Goal: Information Seeking & Learning: Learn about a topic

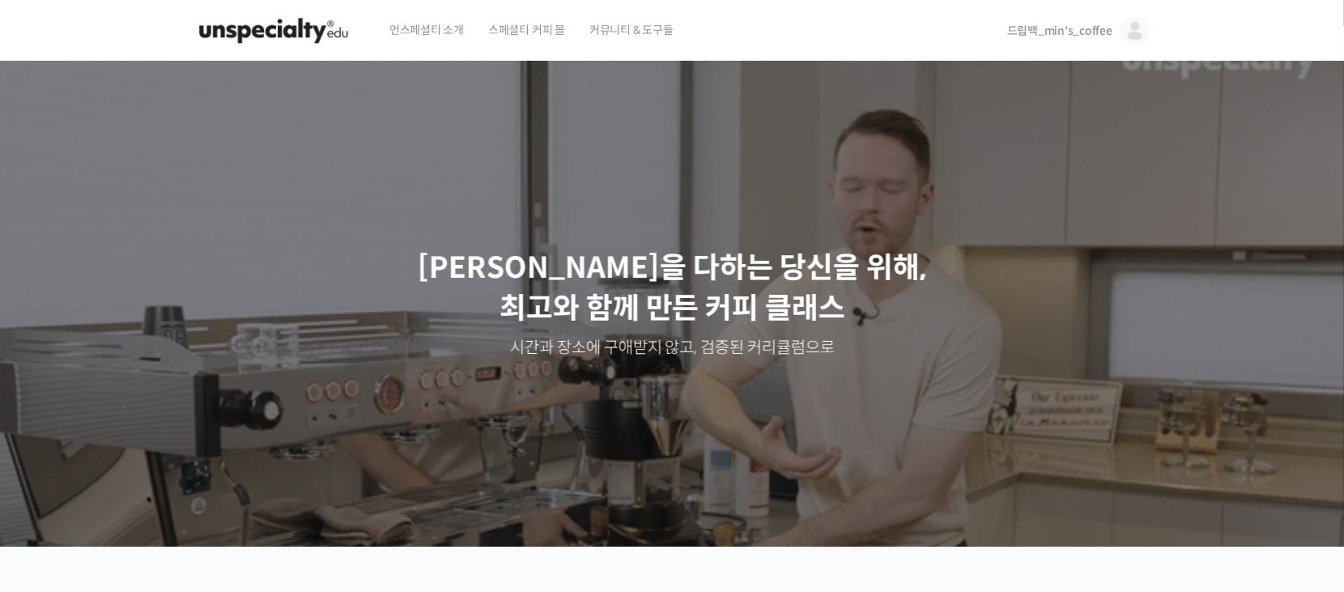
click at [1064, 28] on span "드립백_min's_coffee" at bounding box center [1059, 30] width 105 height 15
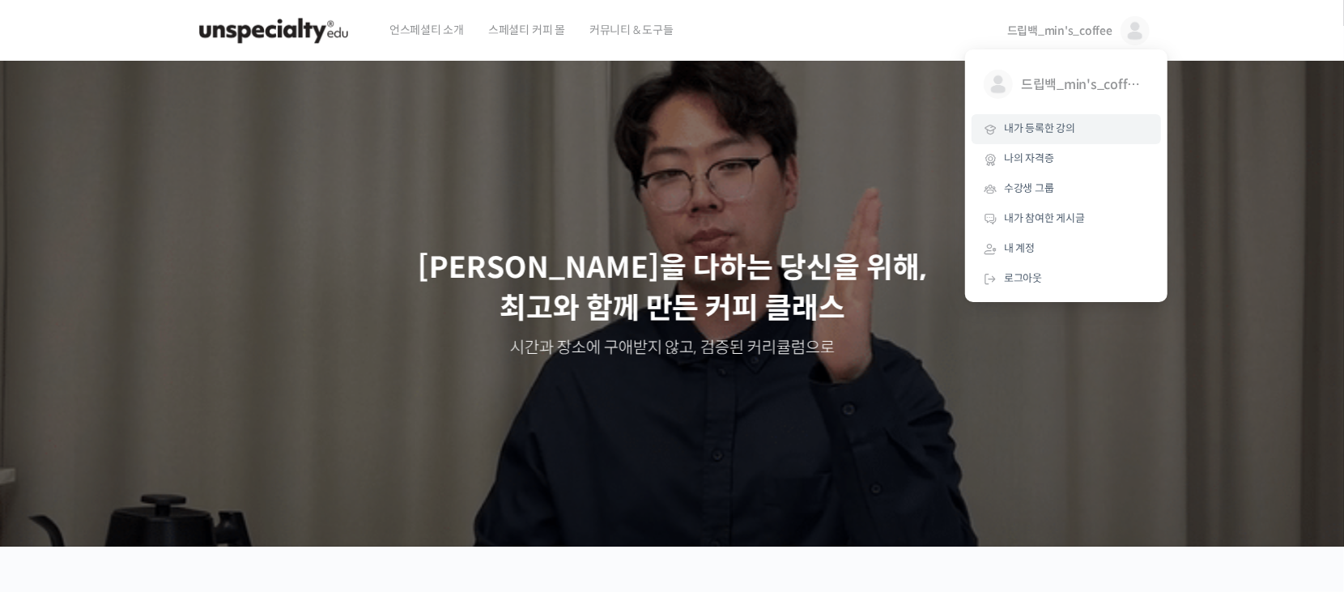
click at [1065, 118] on link "내가 등록한 강의" at bounding box center [1067, 129] width 190 height 30
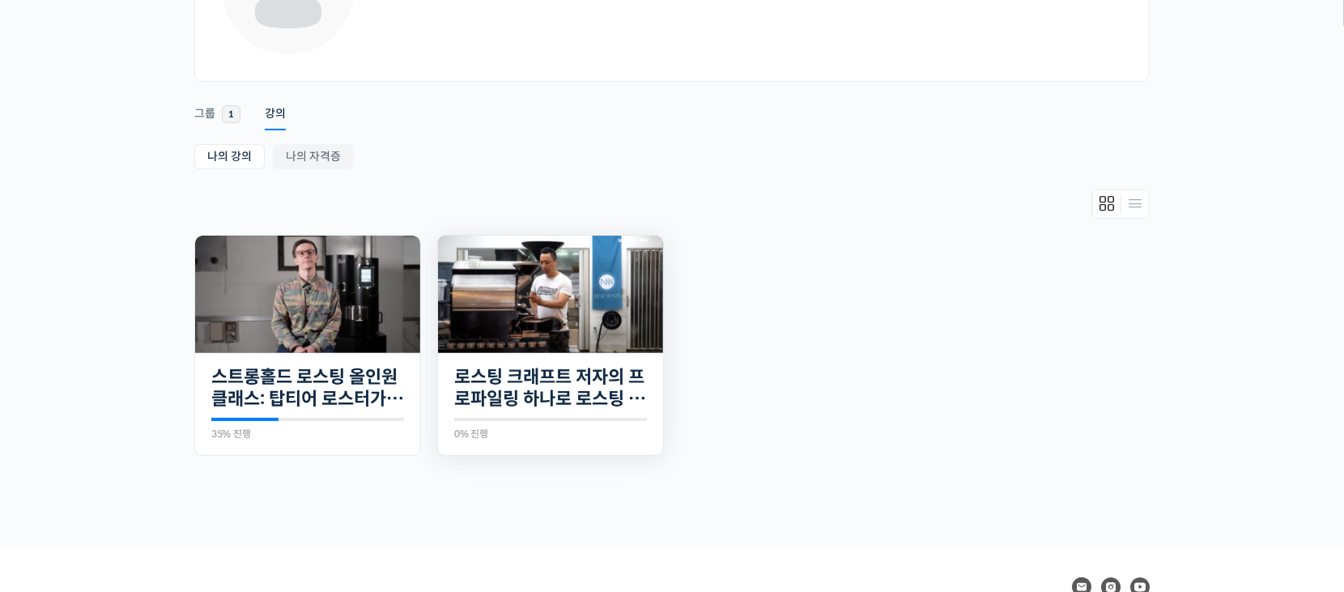
click at [511, 306] on img at bounding box center [550, 294] width 225 height 127
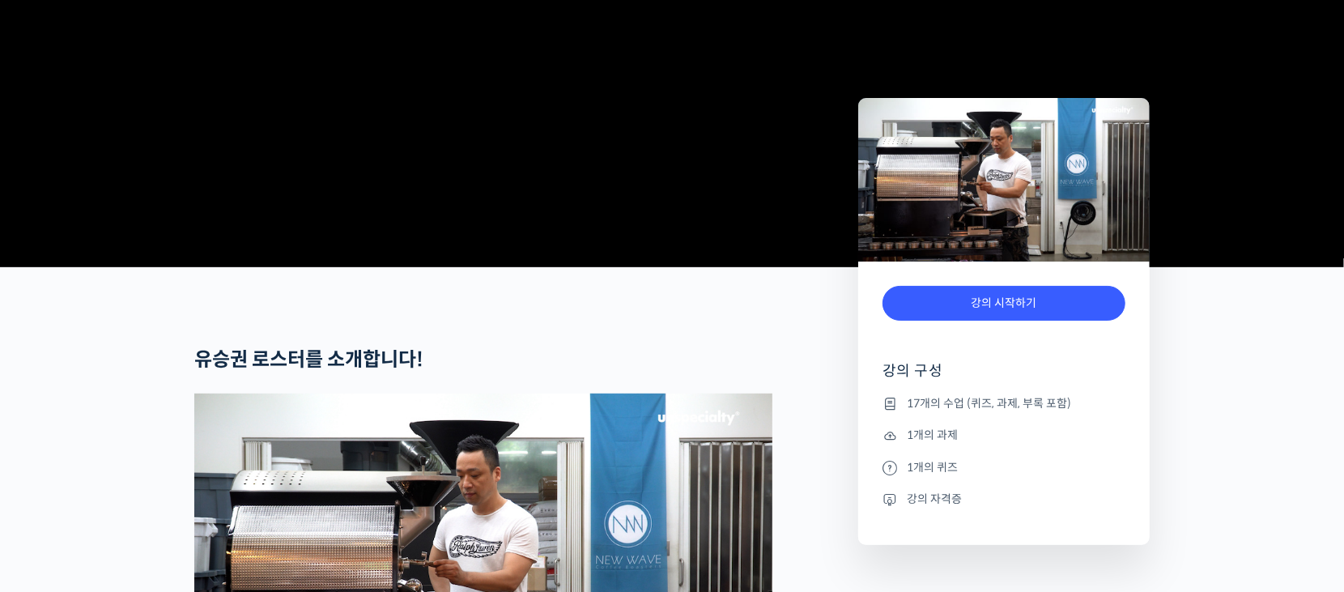
scroll to position [776, 0]
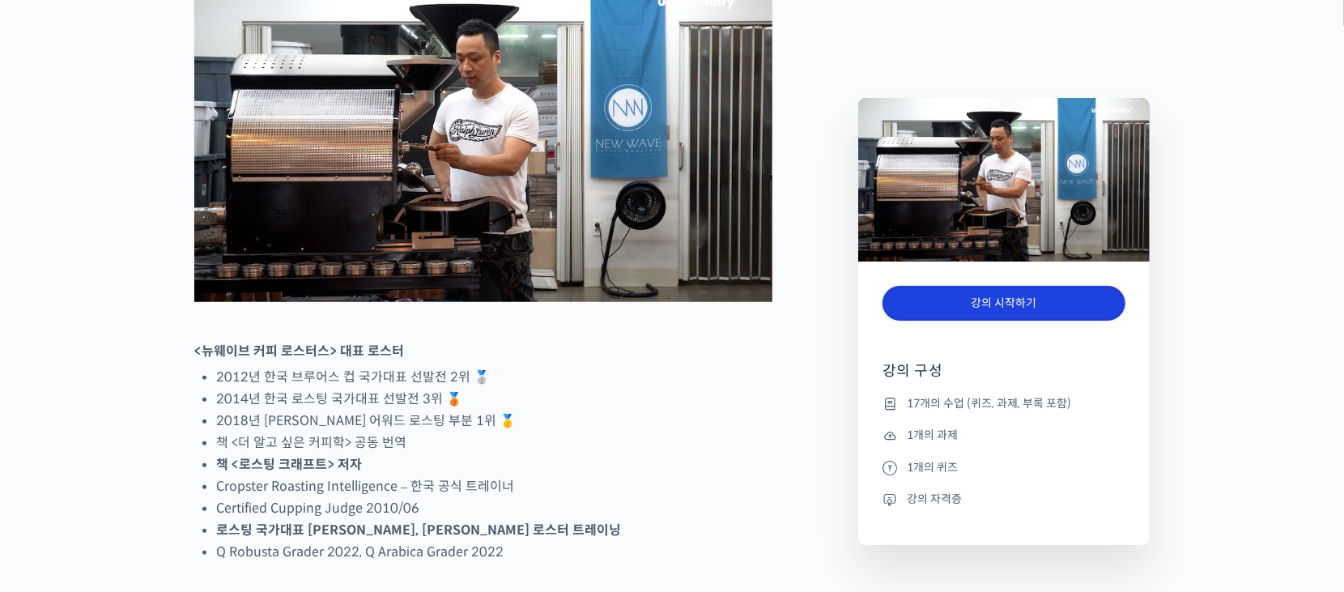
click at [1026, 296] on link "강의 시작하기" at bounding box center [1004, 303] width 243 height 35
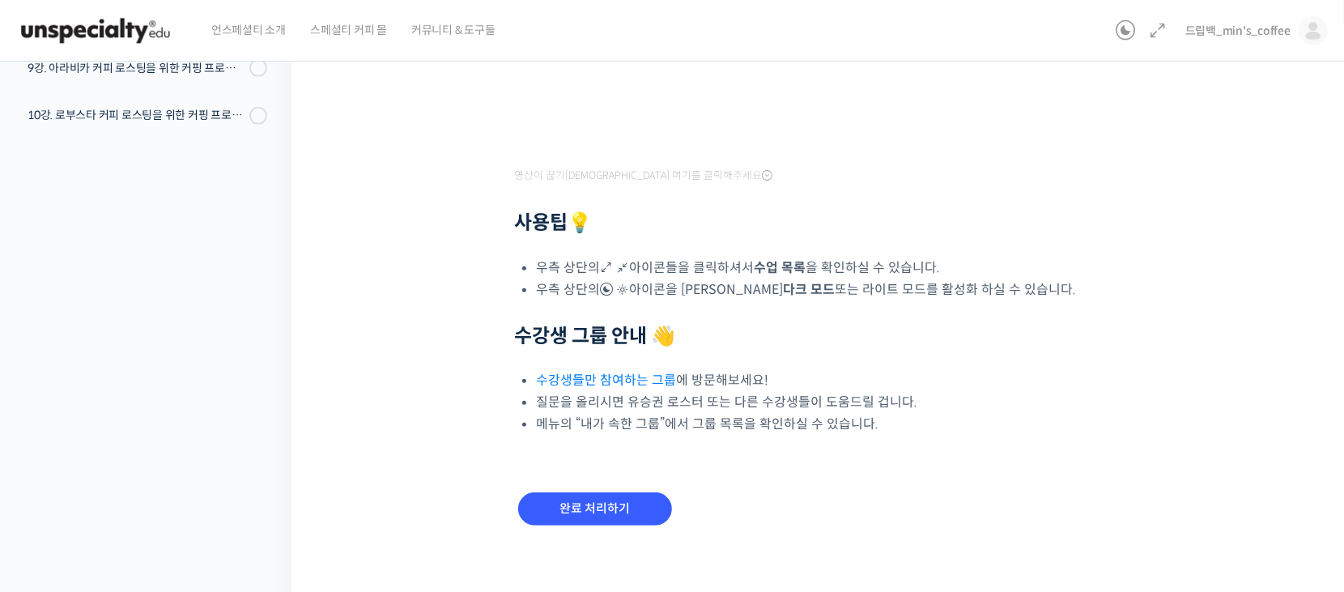
scroll to position [449, 0]
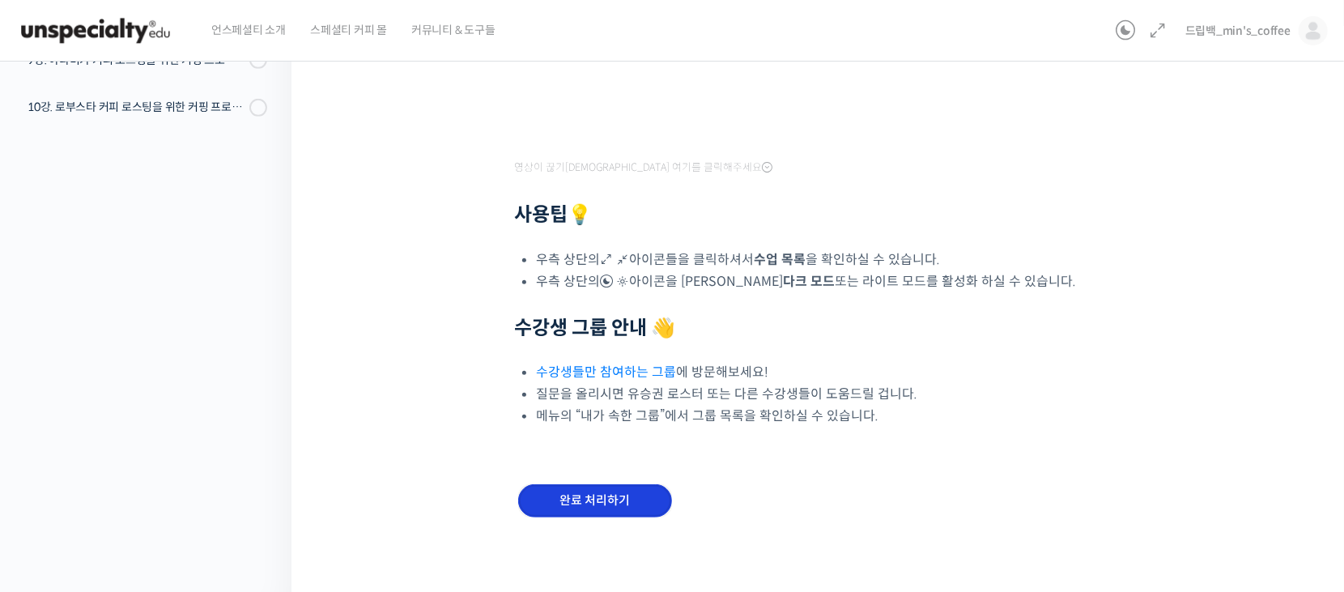
click at [589, 509] on input "완료 처리하기" at bounding box center [595, 500] width 154 height 33
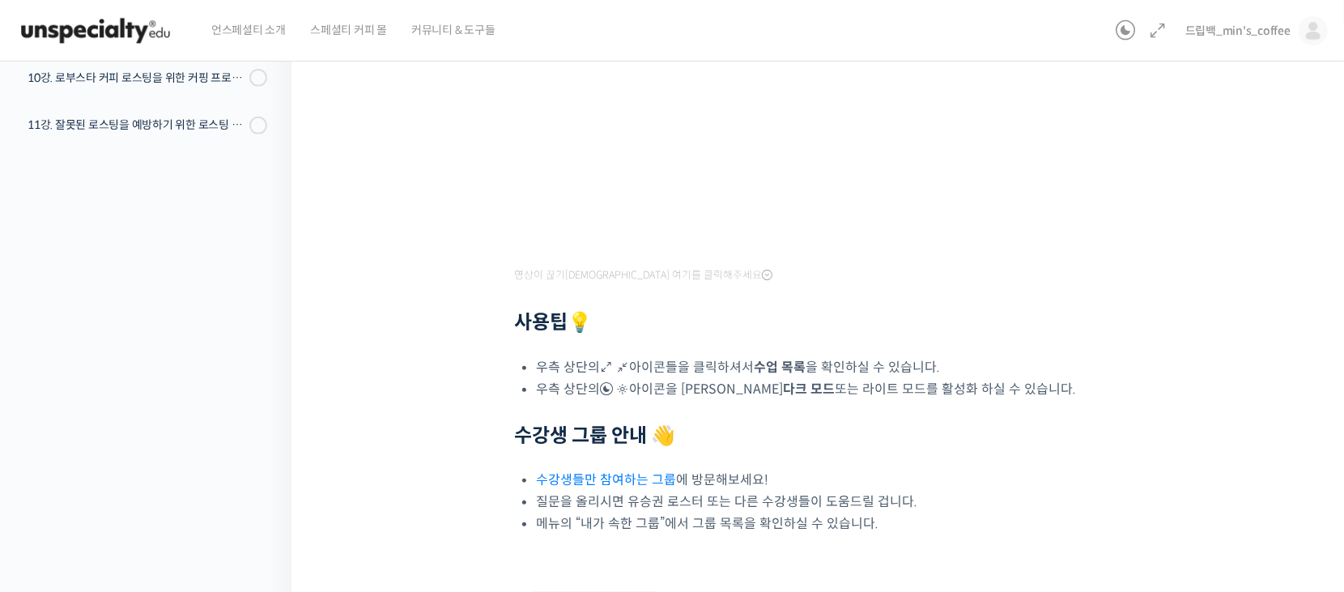
scroll to position [539, 0]
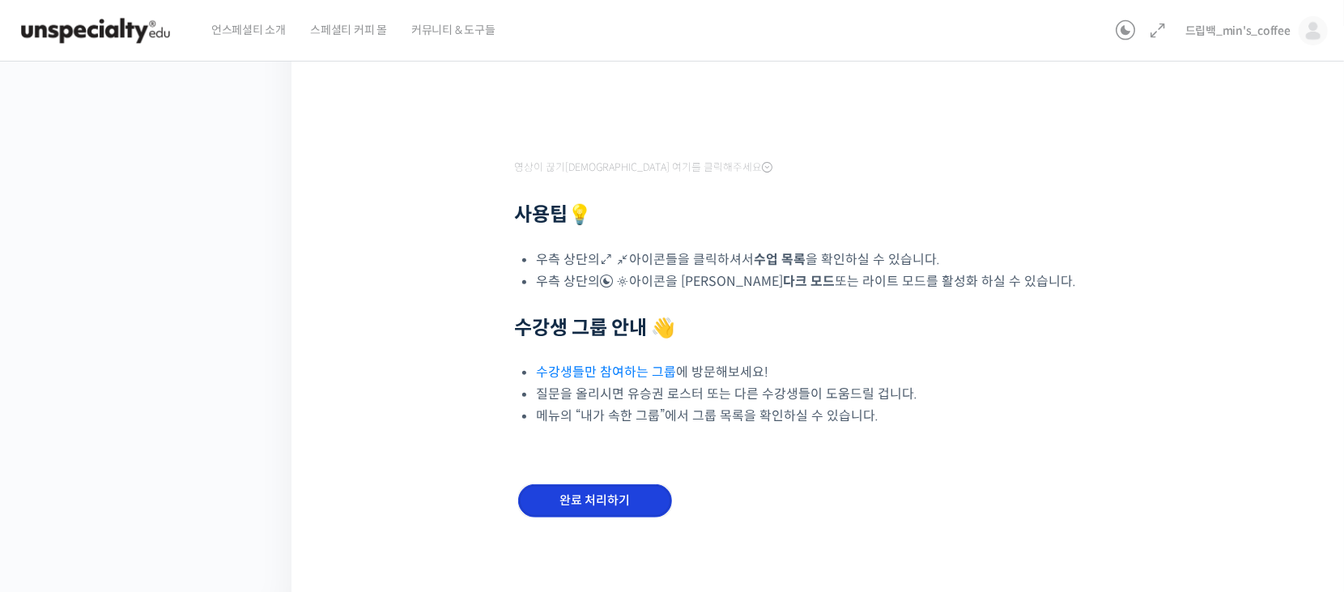
click at [630, 504] on input "완료 처리하기" at bounding box center [595, 500] width 154 height 33
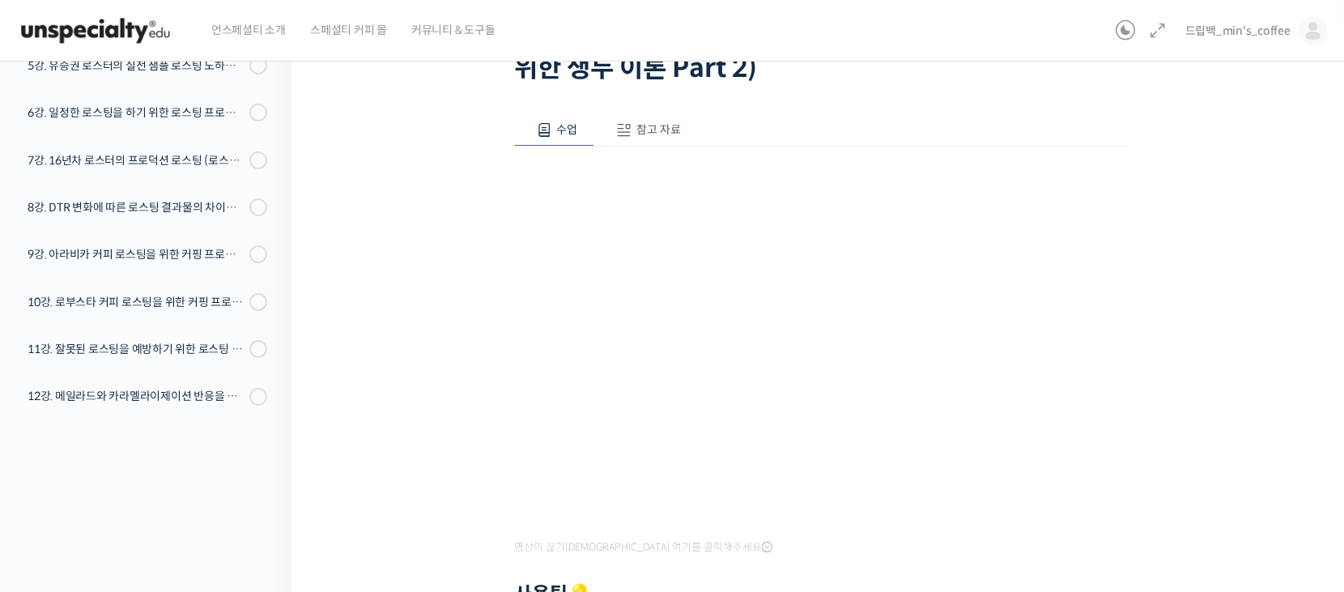
scroll to position [180, 0]
